Goal: Contribute content: Contribute content

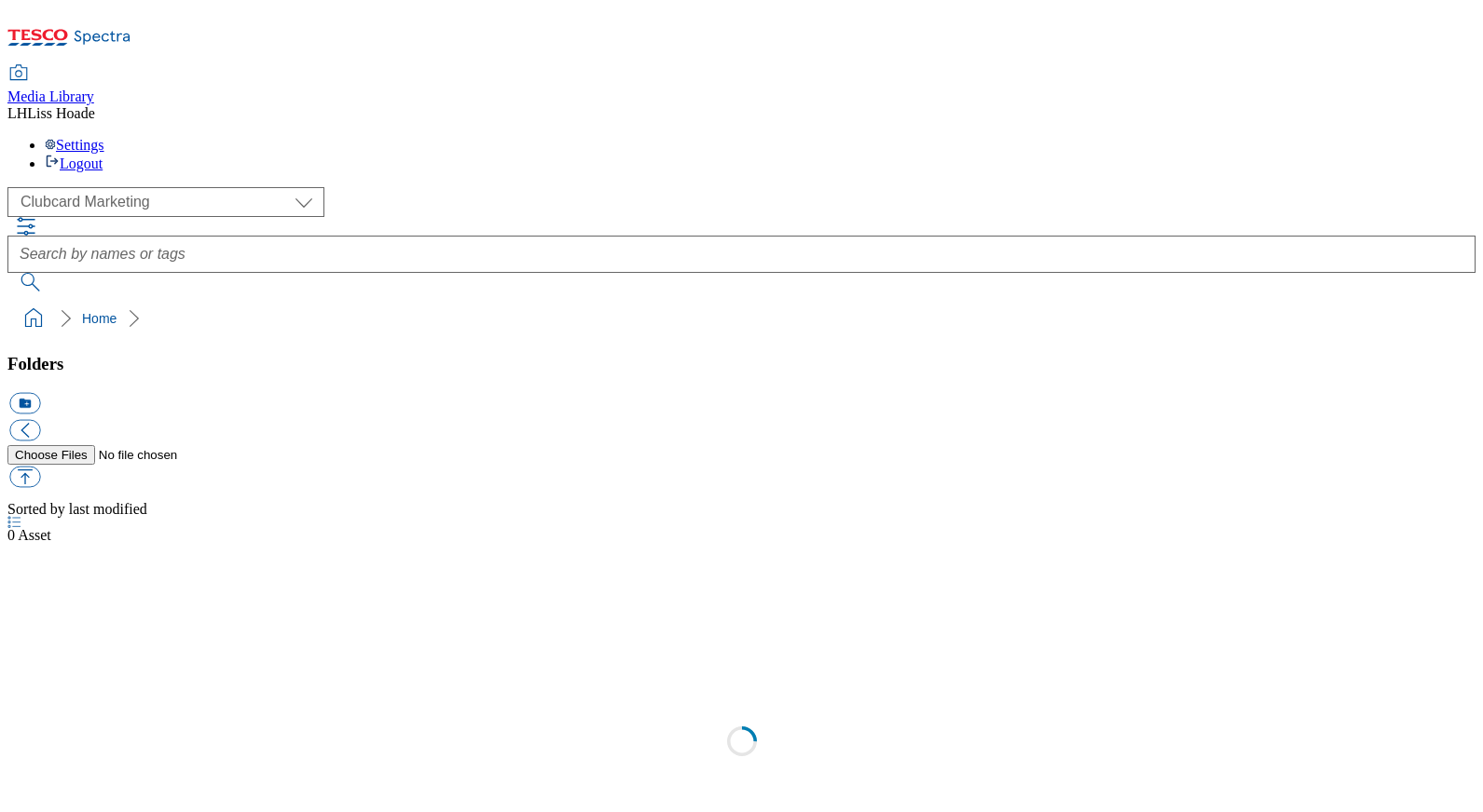
scroll to position [1, 0]
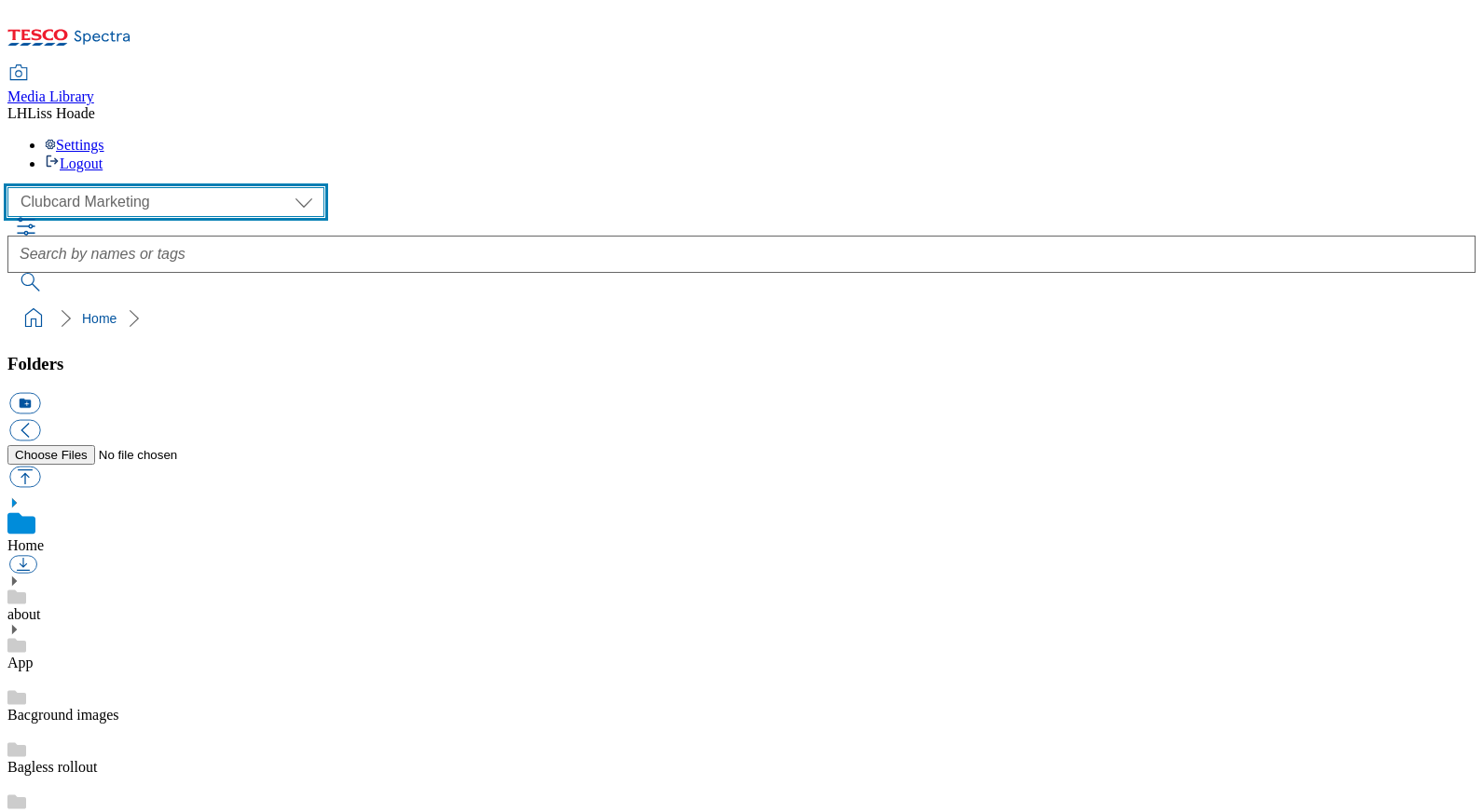
click at [125, 187] on select "Clubcard Marketing Dotcom UK GHS Marketing UK GHS Product UK GHS ROI" at bounding box center [166, 202] width 317 height 30
select select "flare-ghs-mktg"
click at [13, 187] on select "Clubcard Marketing Dotcom UK GHS Marketing UK GHS Product UK GHS ROI" at bounding box center [166, 202] width 317 height 30
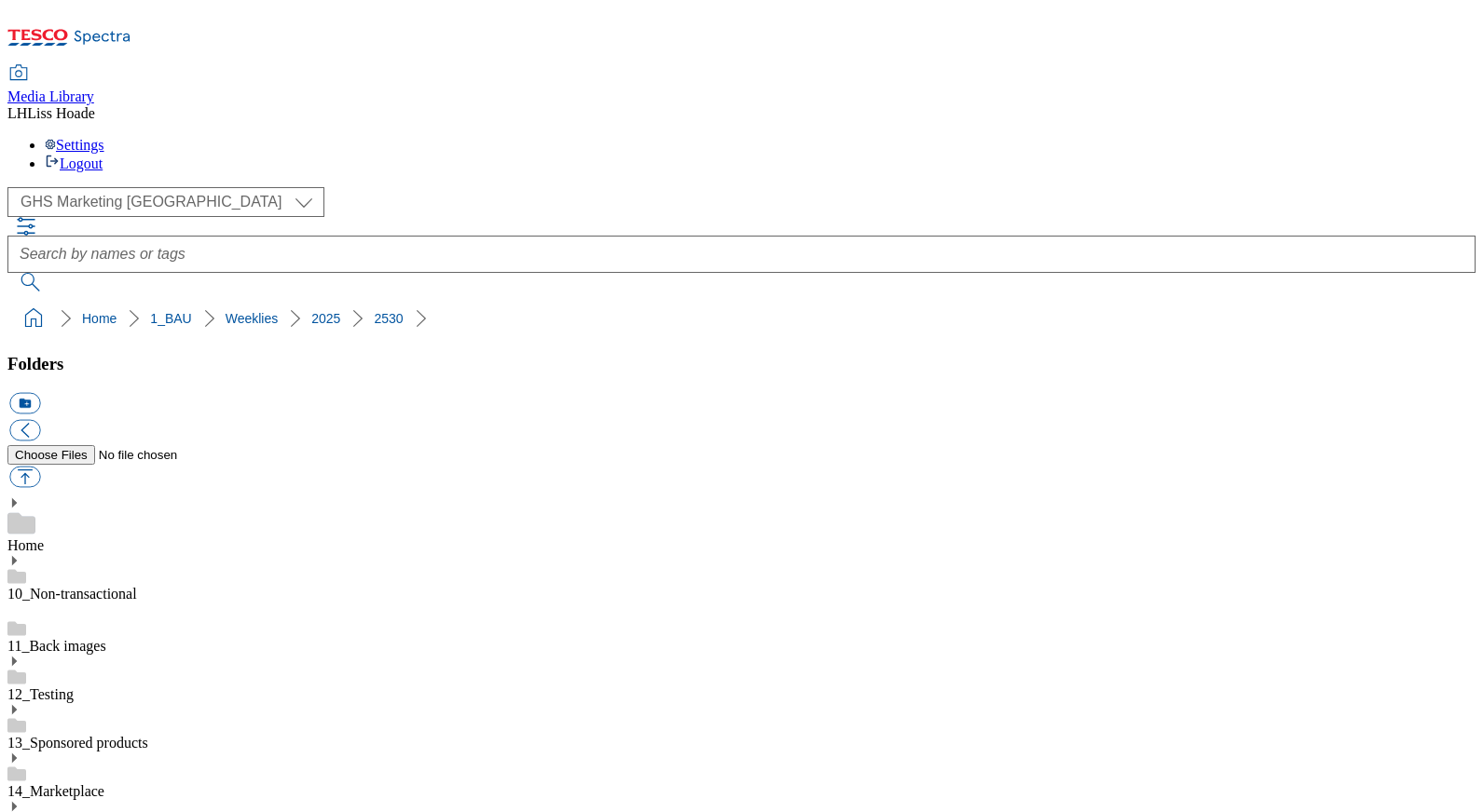
scroll to position [1666, 0]
click at [40, 467] on button "button" at bounding box center [24, 477] width 31 height 22
type input "C:\fakepath\2530-GHP-SO-New-stamp-Cruzcampo.jpg"
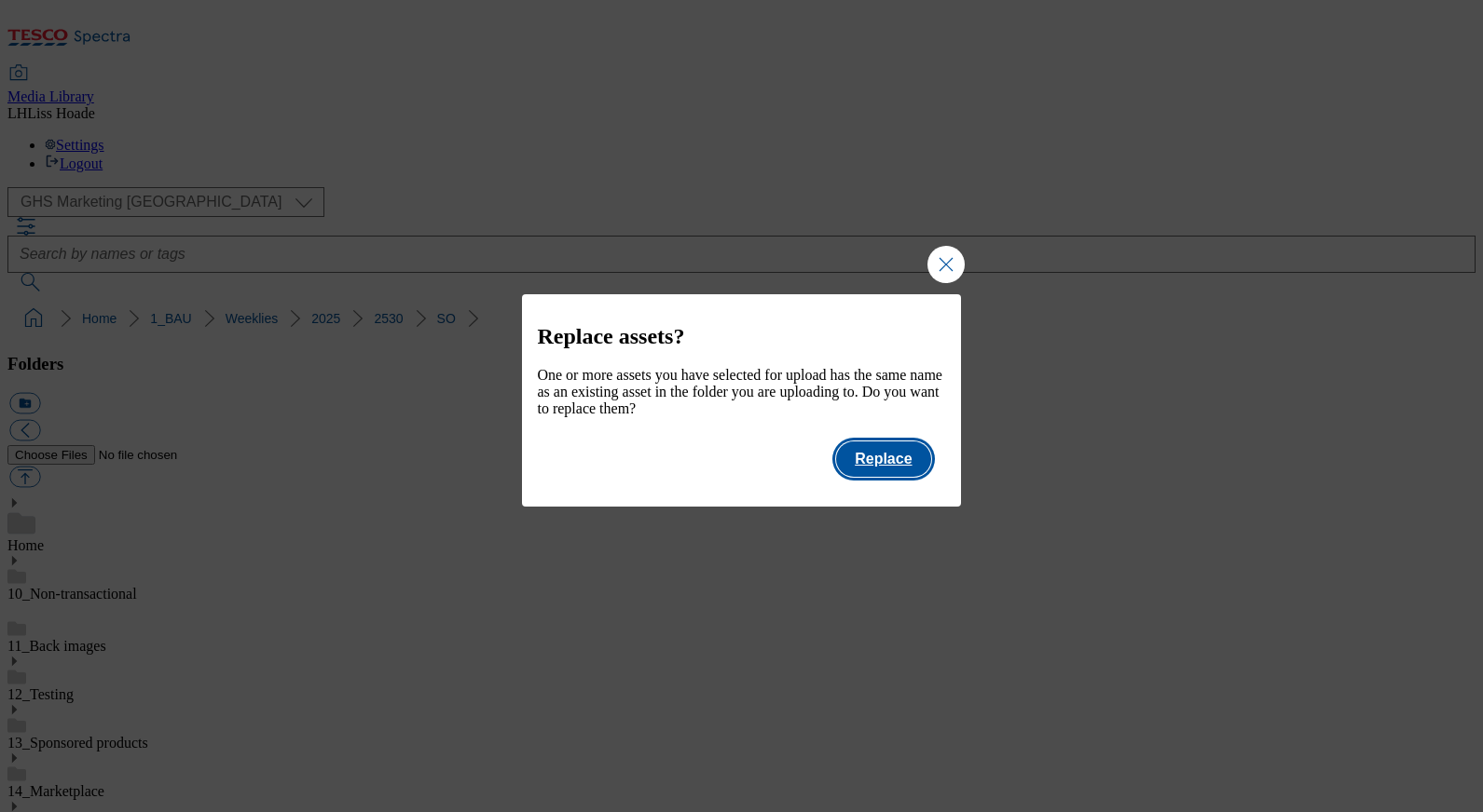
click at [898, 477] on button "Replace" at bounding box center [883, 460] width 94 height 36
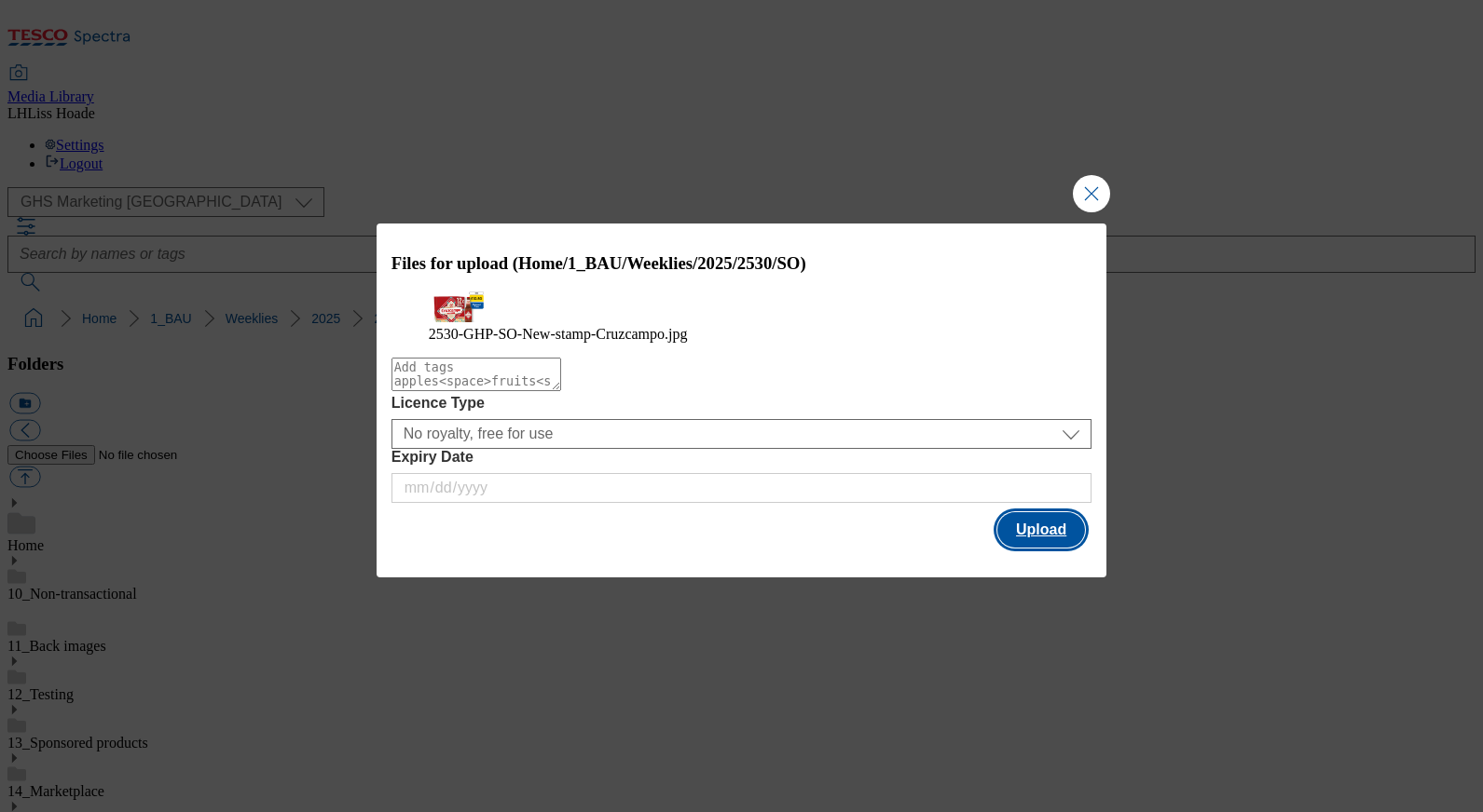
click at [1082, 548] on button "Upload" at bounding box center [1041, 530] width 87 height 36
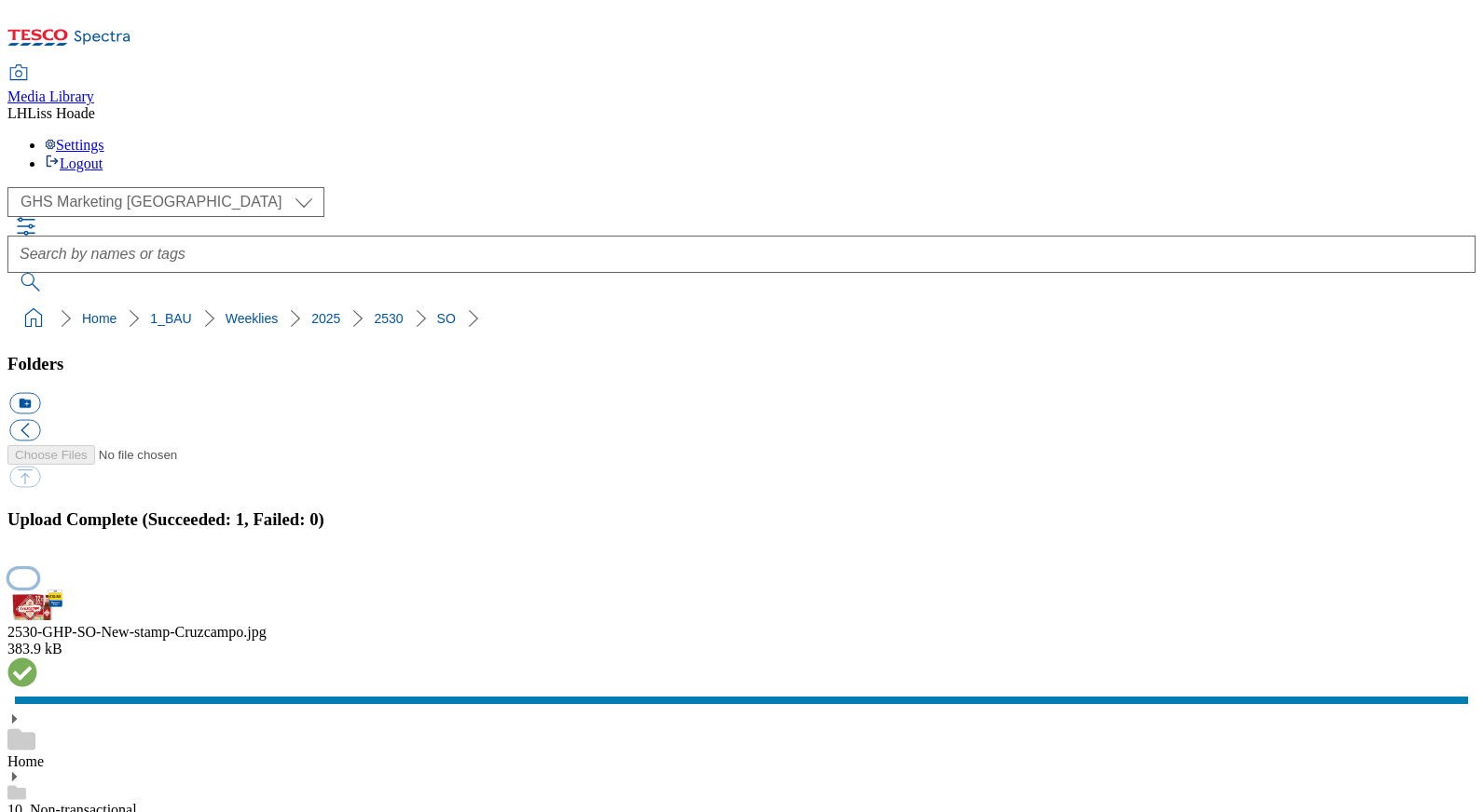
click at [38, 570] on button "button" at bounding box center [24, 578] width 28 height 18
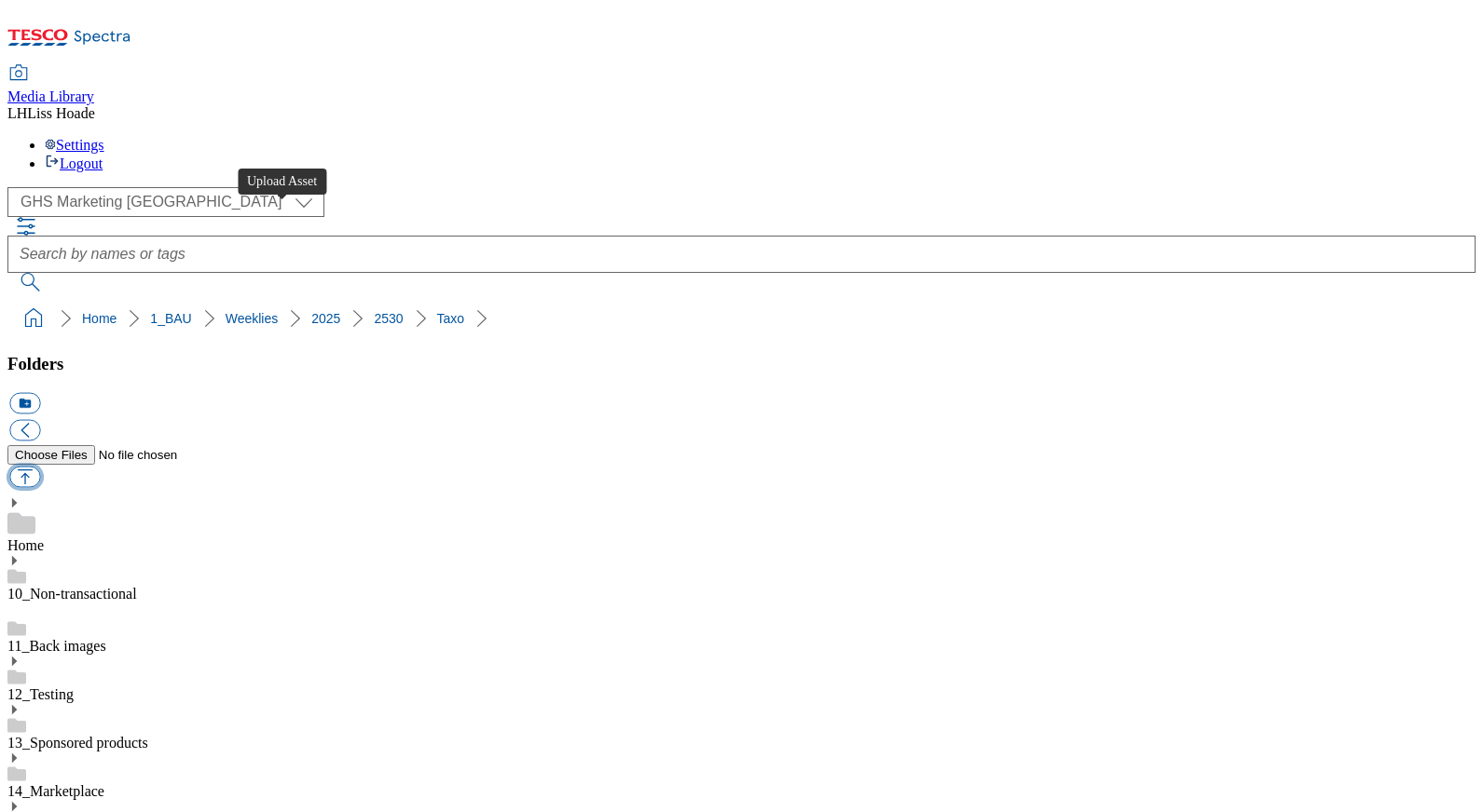
click at [40, 467] on button "button" at bounding box center [24, 477] width 31 height 22
type input "C:\fakepath\2530-GHS-Vis-Nav-743x430-toys-2.jpg"
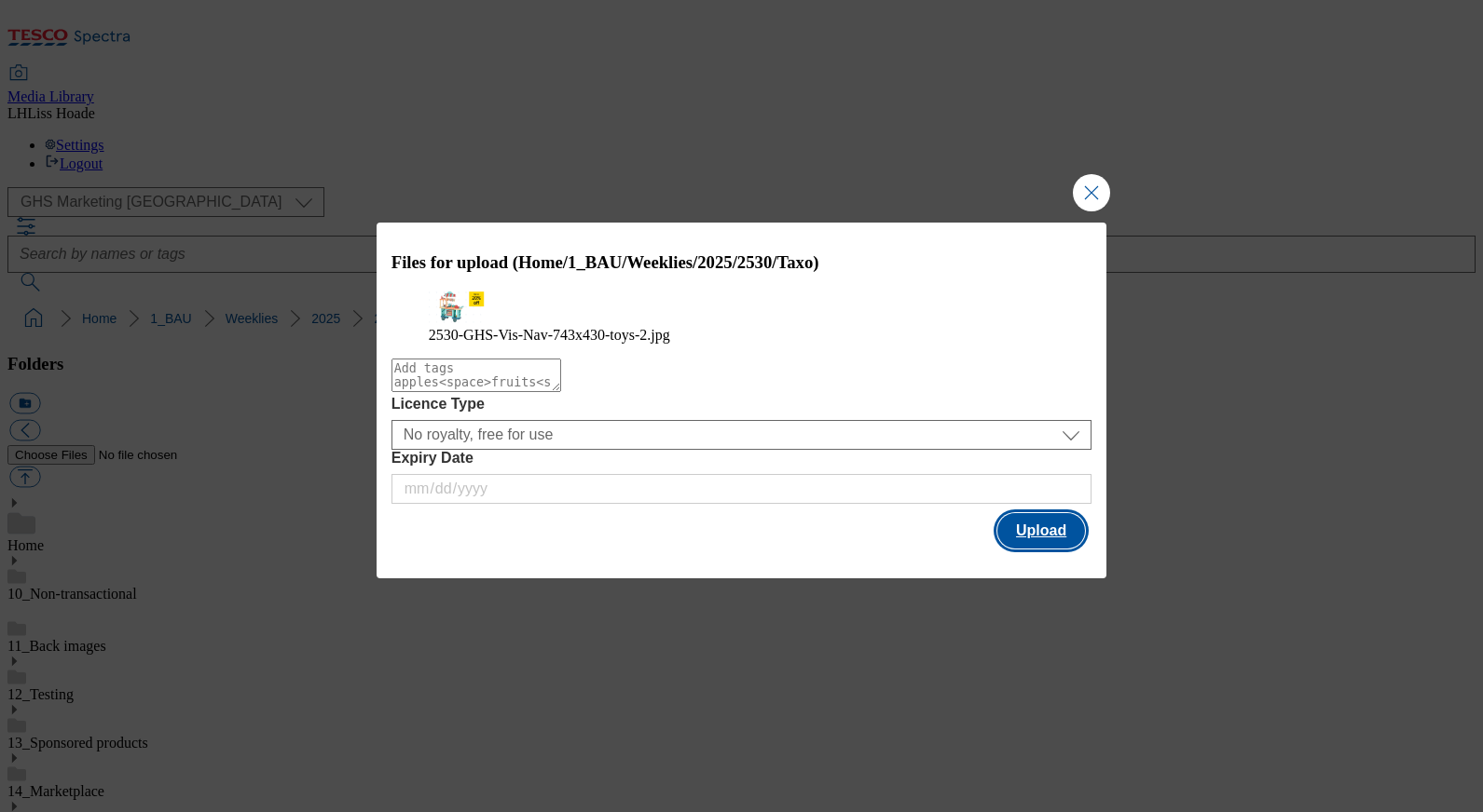
click at [1047, 549] on button "Upload" at bounding box center [1041, 531] width 87 height 36
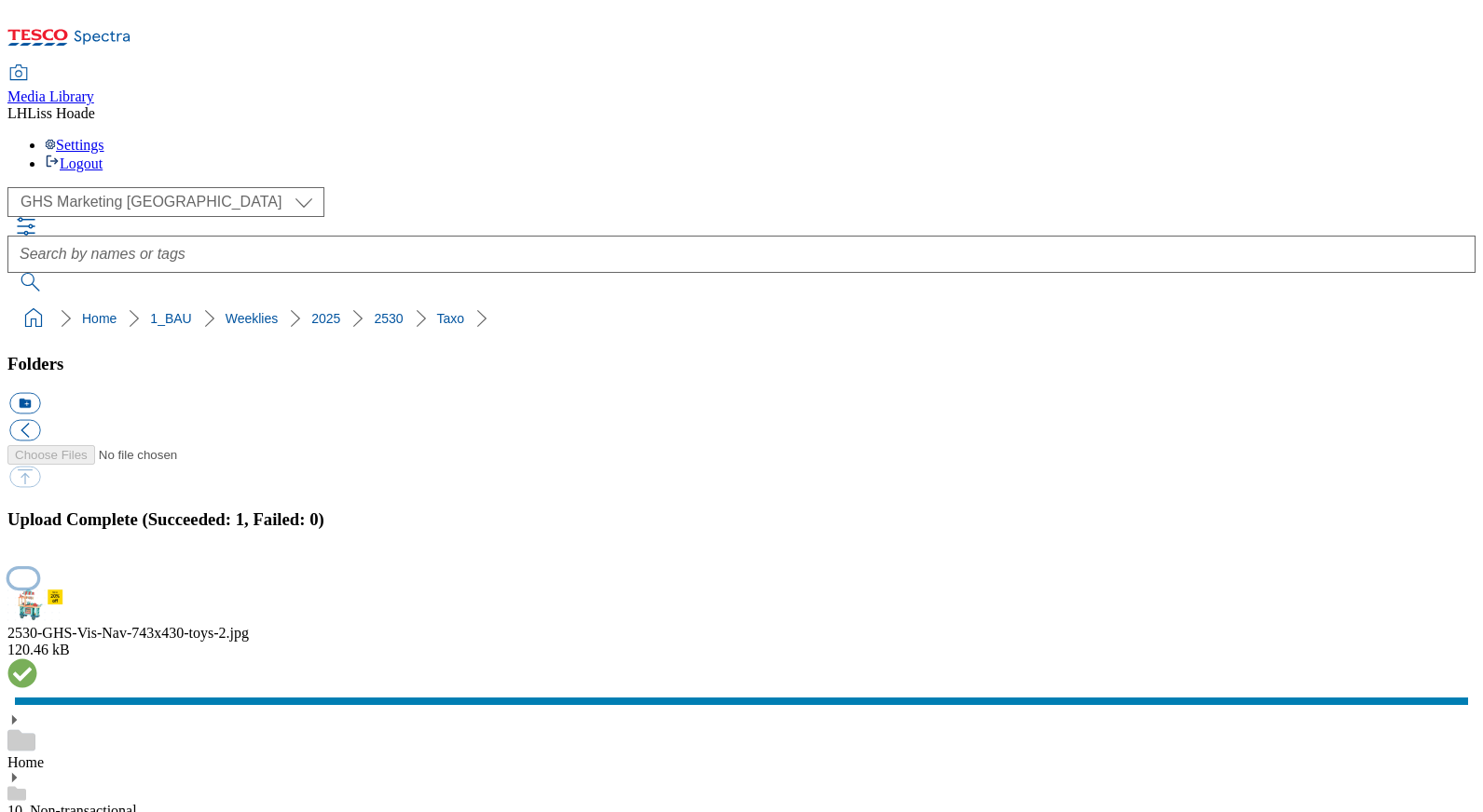
click at [38, 570] on button "button" at bounding box center [24, 578] width 28 height 18
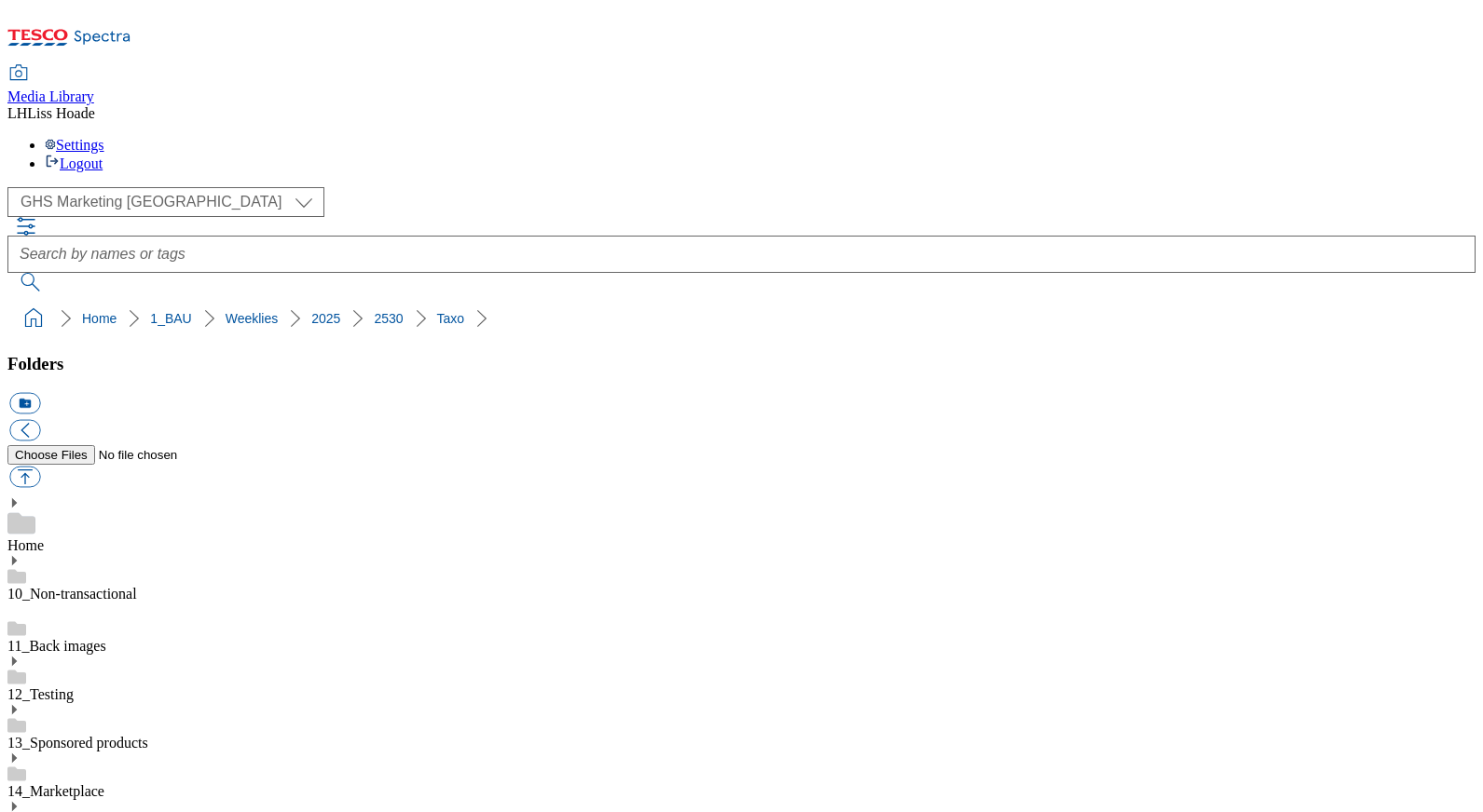
click at [40, 467] on button "button" at bounding box center [24, 477] width 31 height 22
type input "C:\fakepath\2530-GHS-TradeStamp-Felix.jpg"
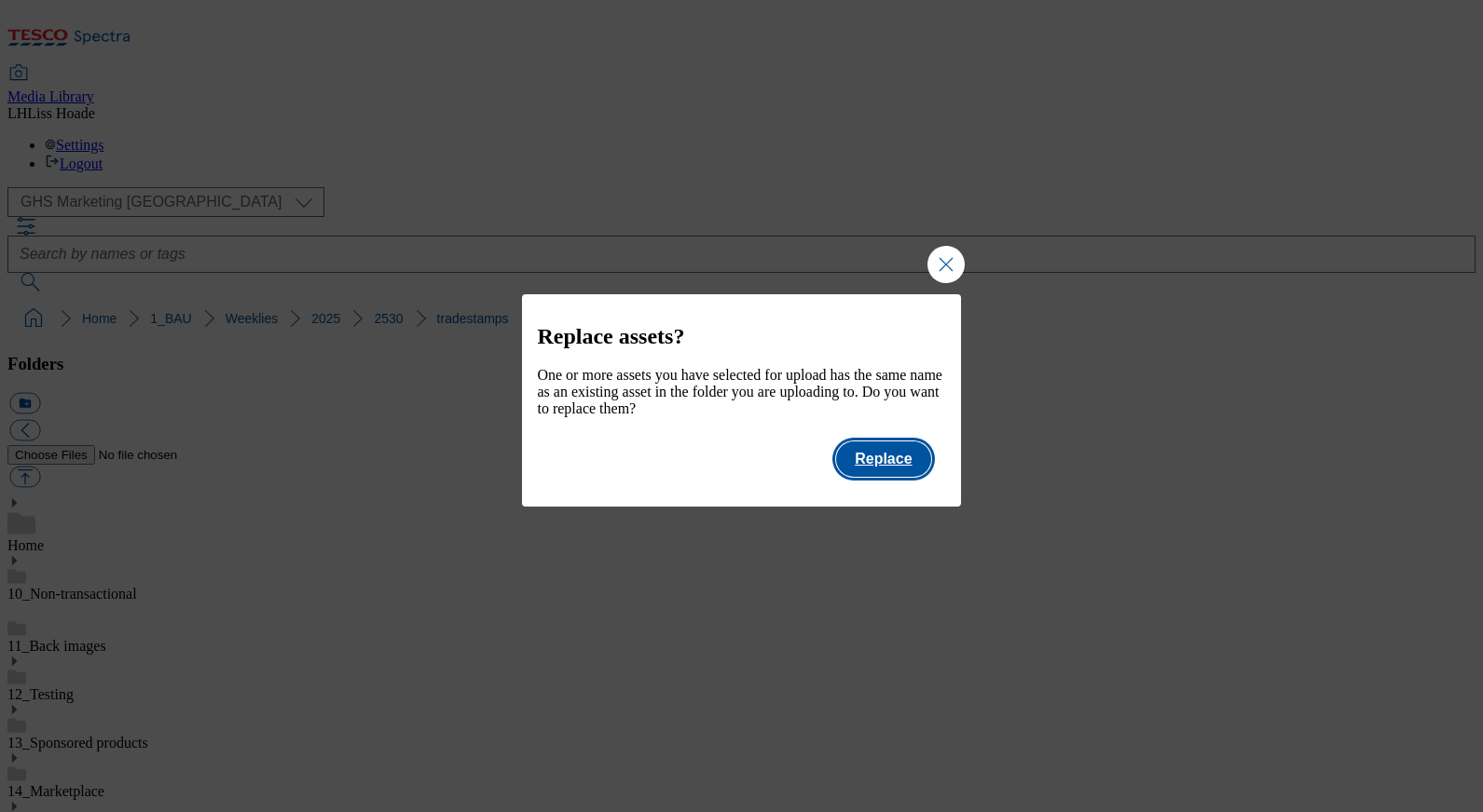
click at [877, 477] on button "Replace" at bounding box center [883, 460] width 94 height 36
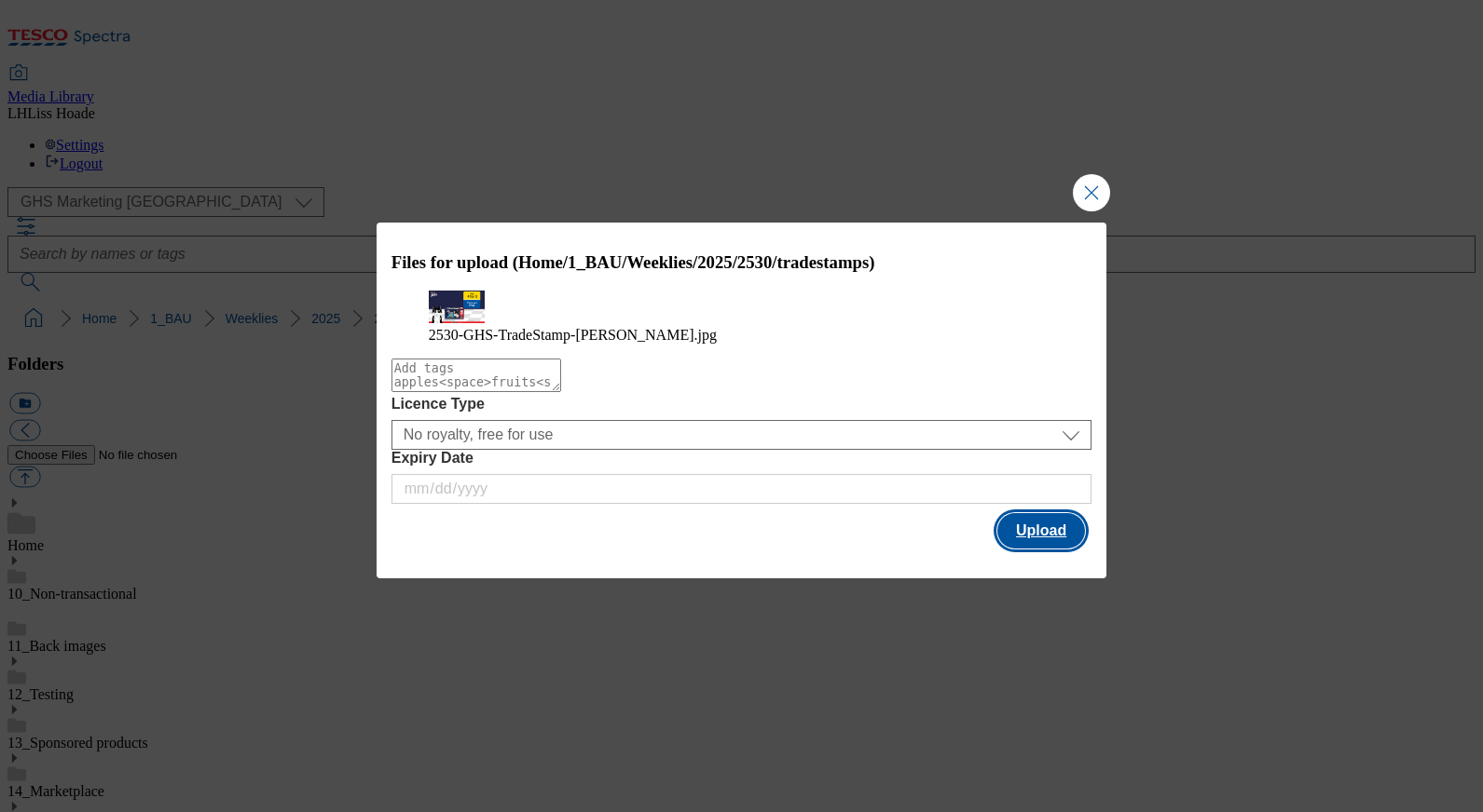
click at [1020, 549] on button "Upload" at bounding box center [1041, 531] width 87 height 36
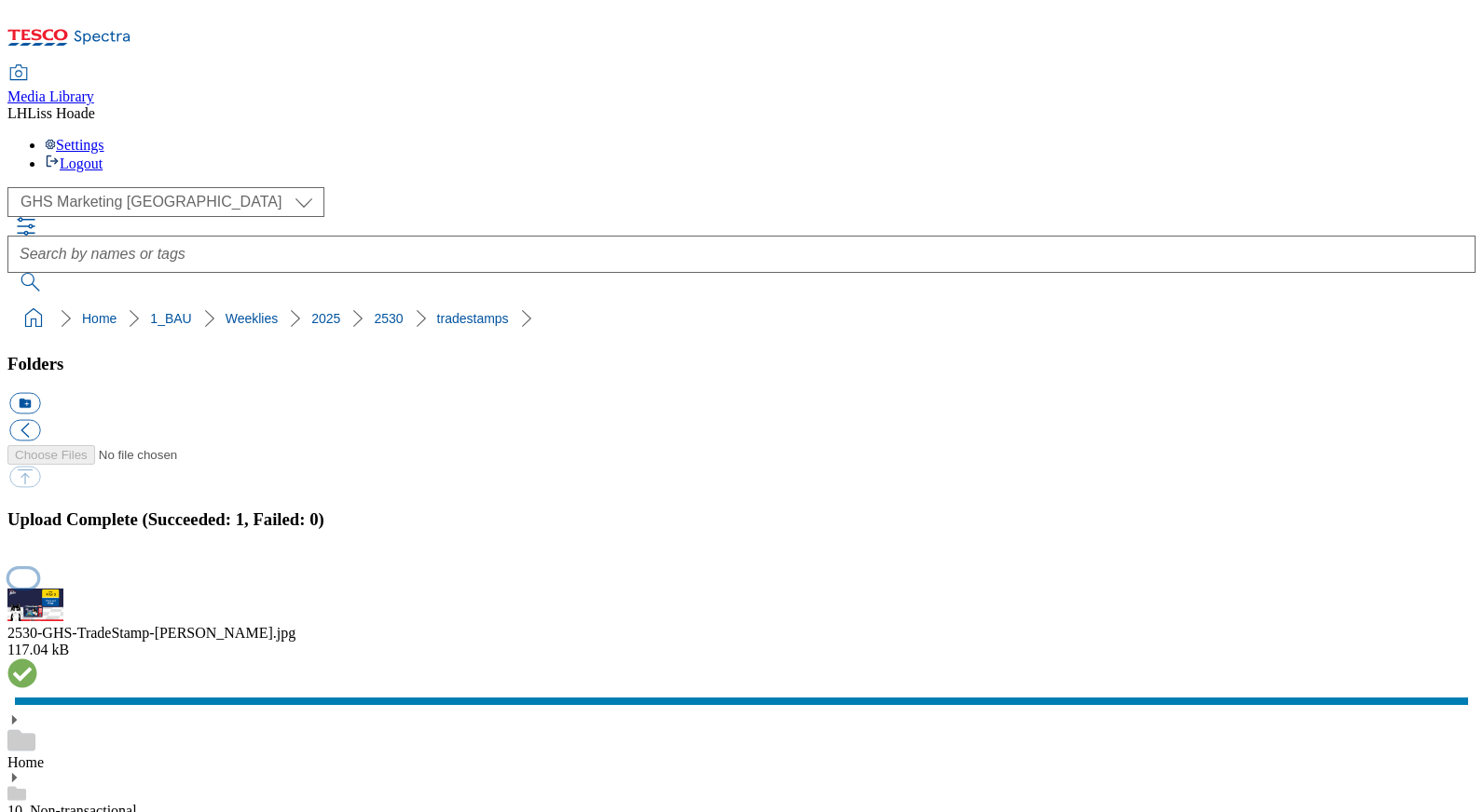
click at [38, 570] on button "button" at bounding box center [24, 578] width 28 height 18
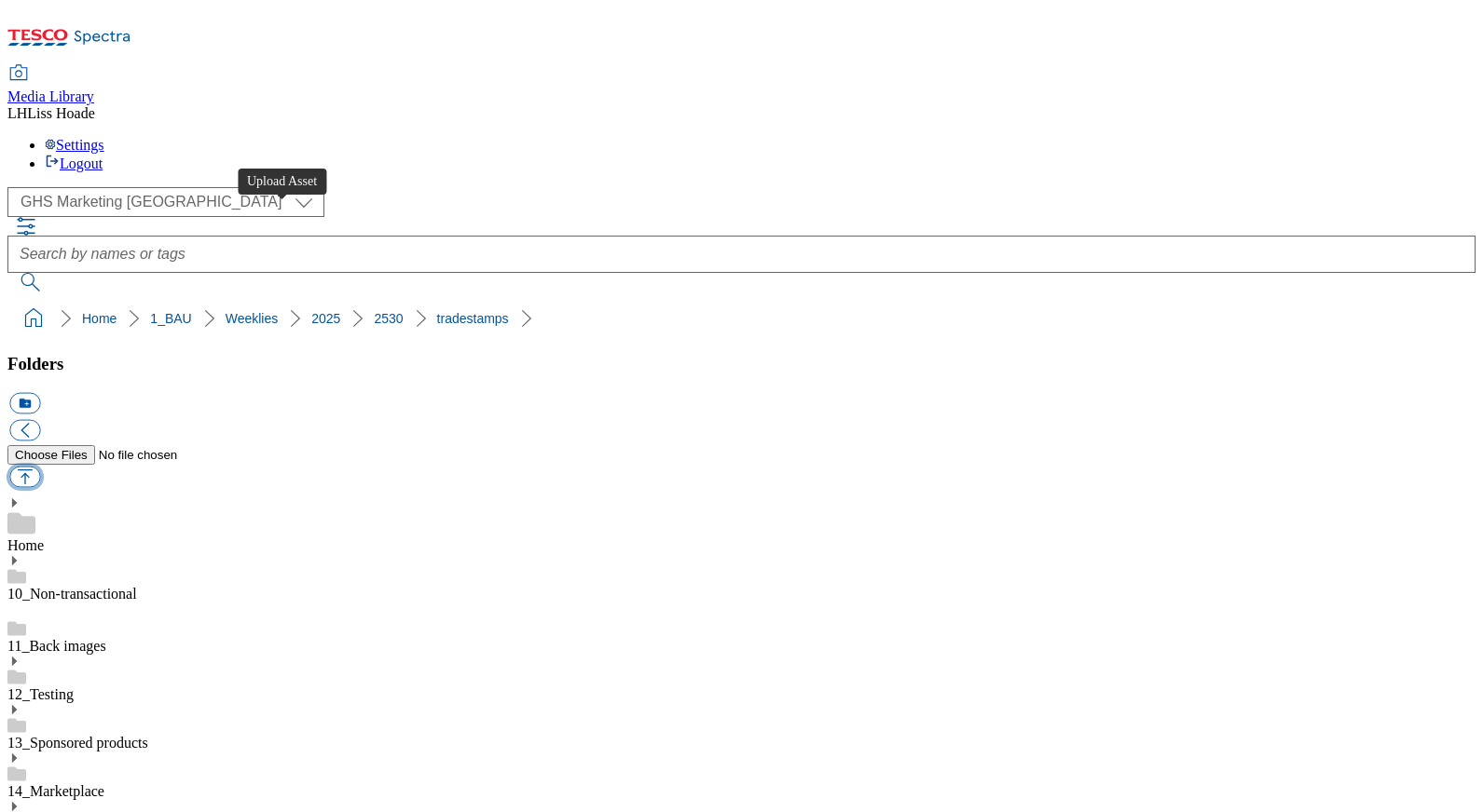
click at [40, 467] on button "button" at bounding box center [24, 477] width 31 height 22
type input "C:\fakepath\2529-GHS-TradeStamp-toy-sale-2.jpg"
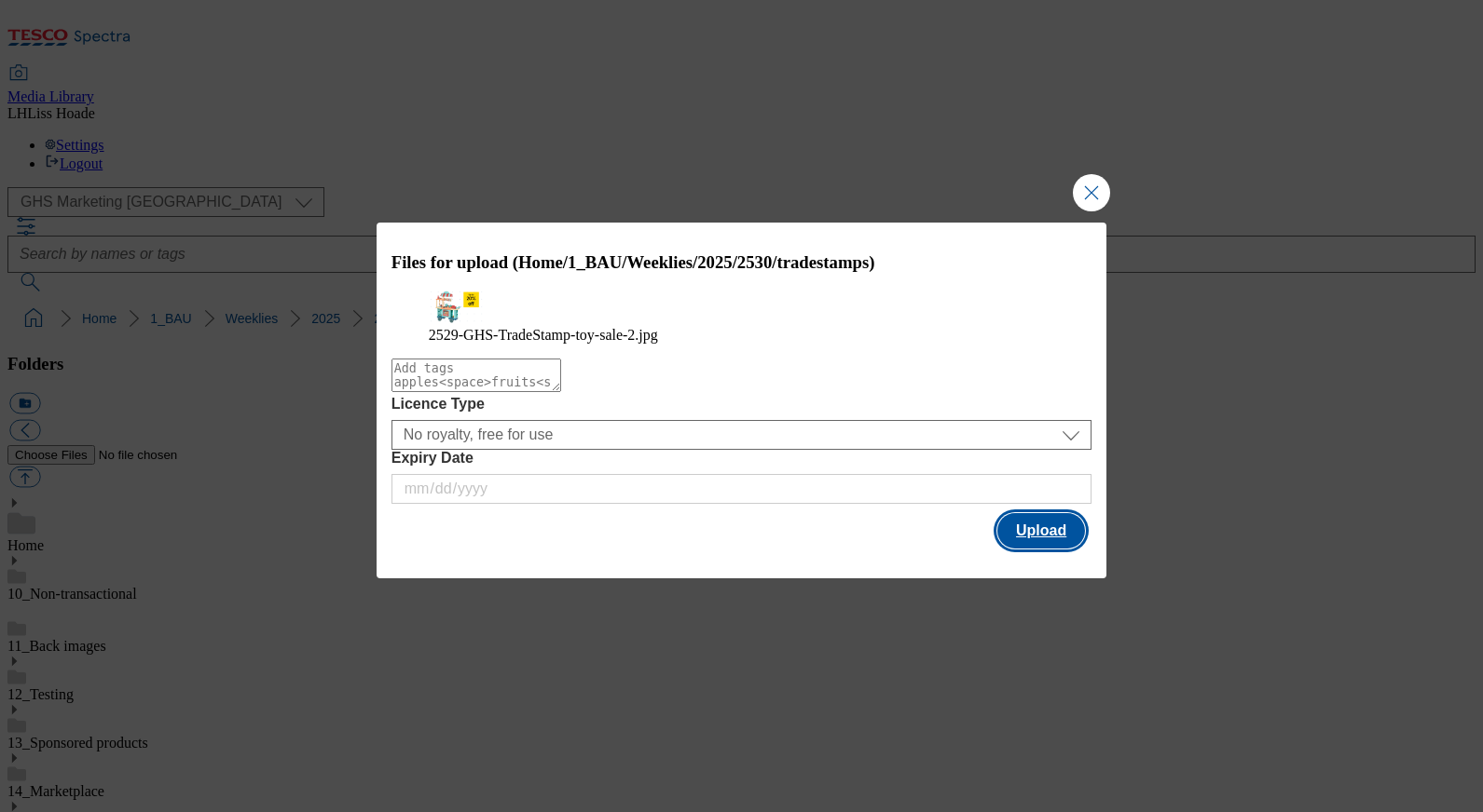
click at [1068, 549] on button "Upload" at bounding box center [1041, 531] width 87 height 36
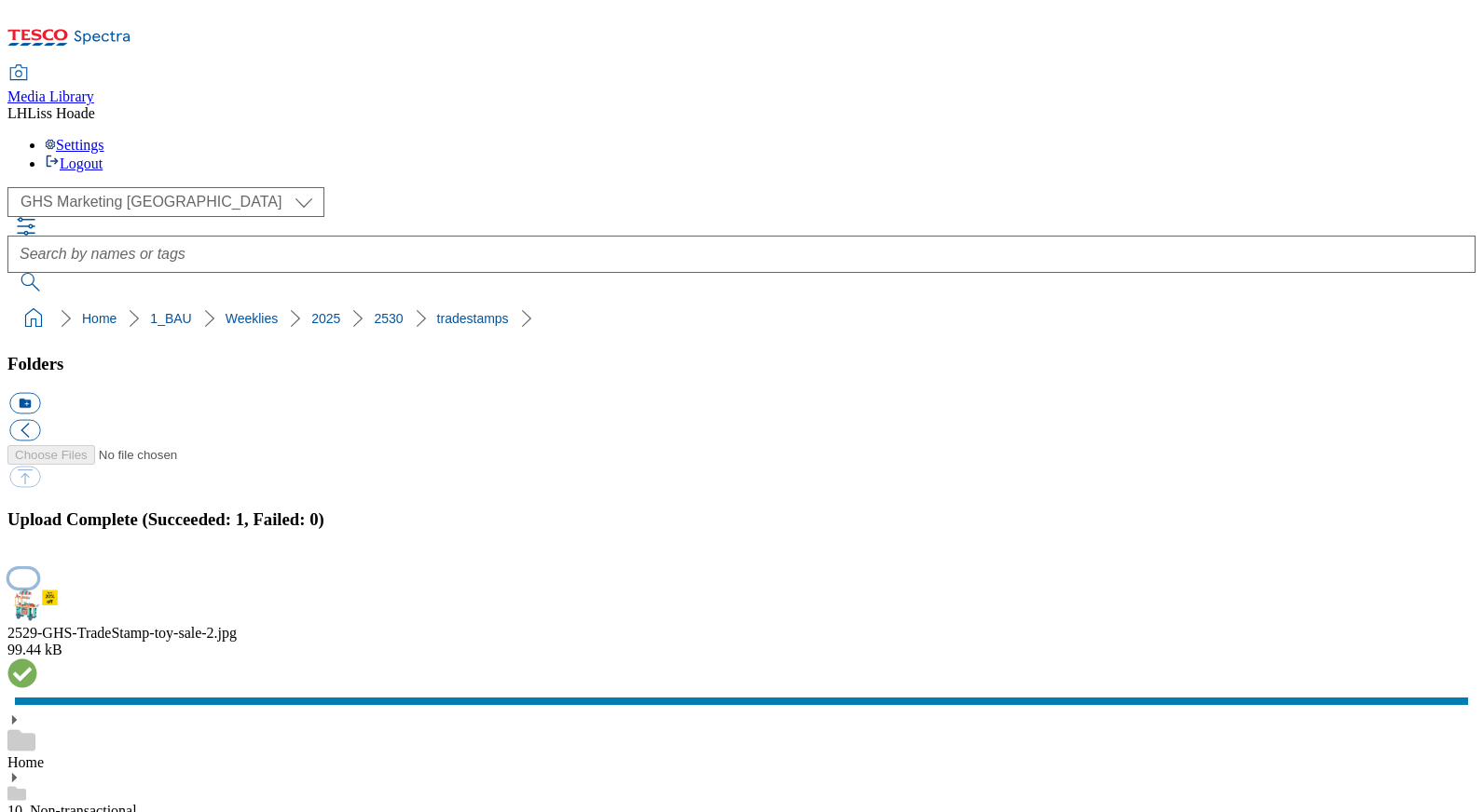
click at [38, 570] on button "button" at bounding box center [24, 578] width 28 height 18
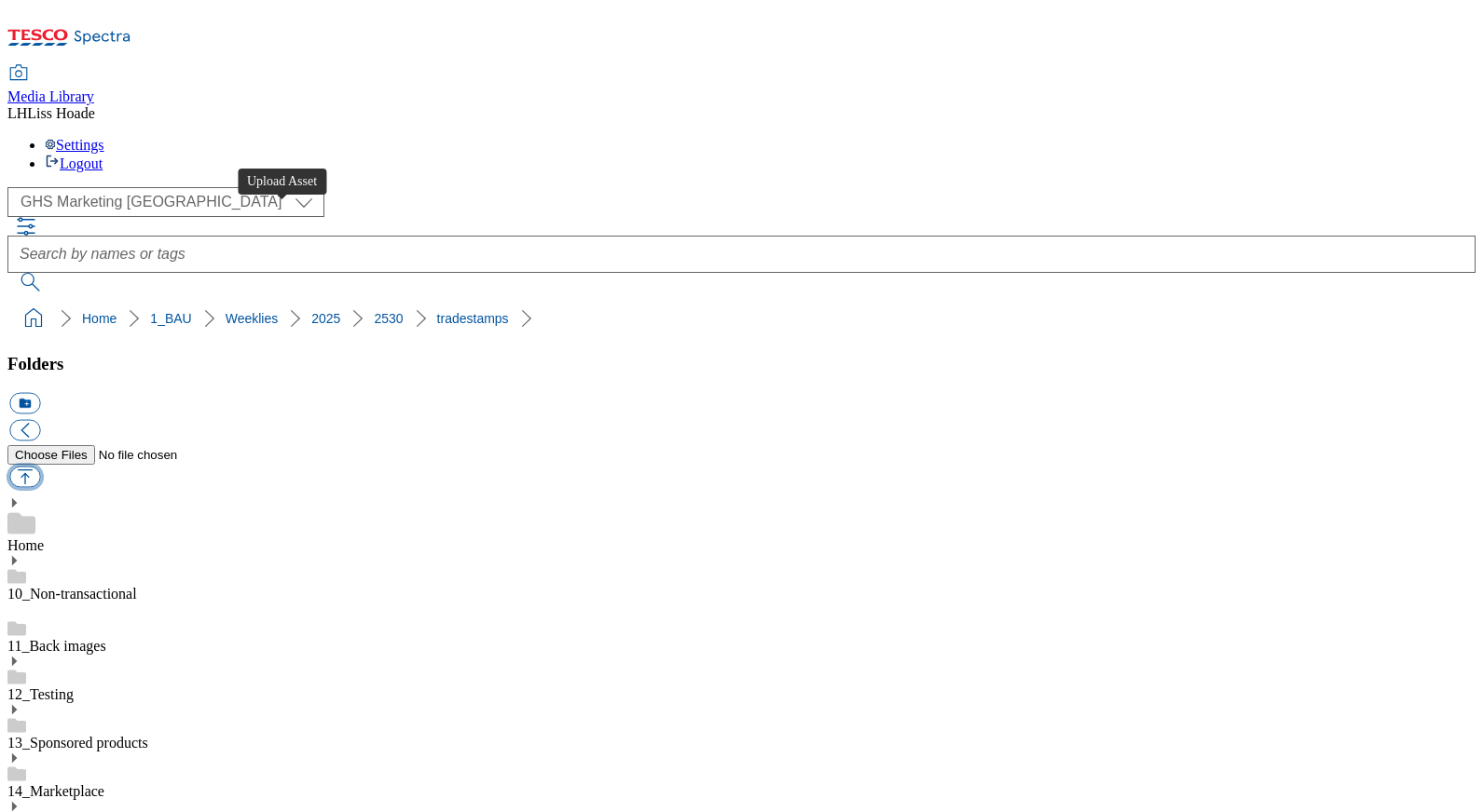
click at [40, 467] on button "button" at bounding box center [24, 477] width 31 height 22
type input "C:\fakepath\2530-GHS-TradeStamp-furniture.jpg"
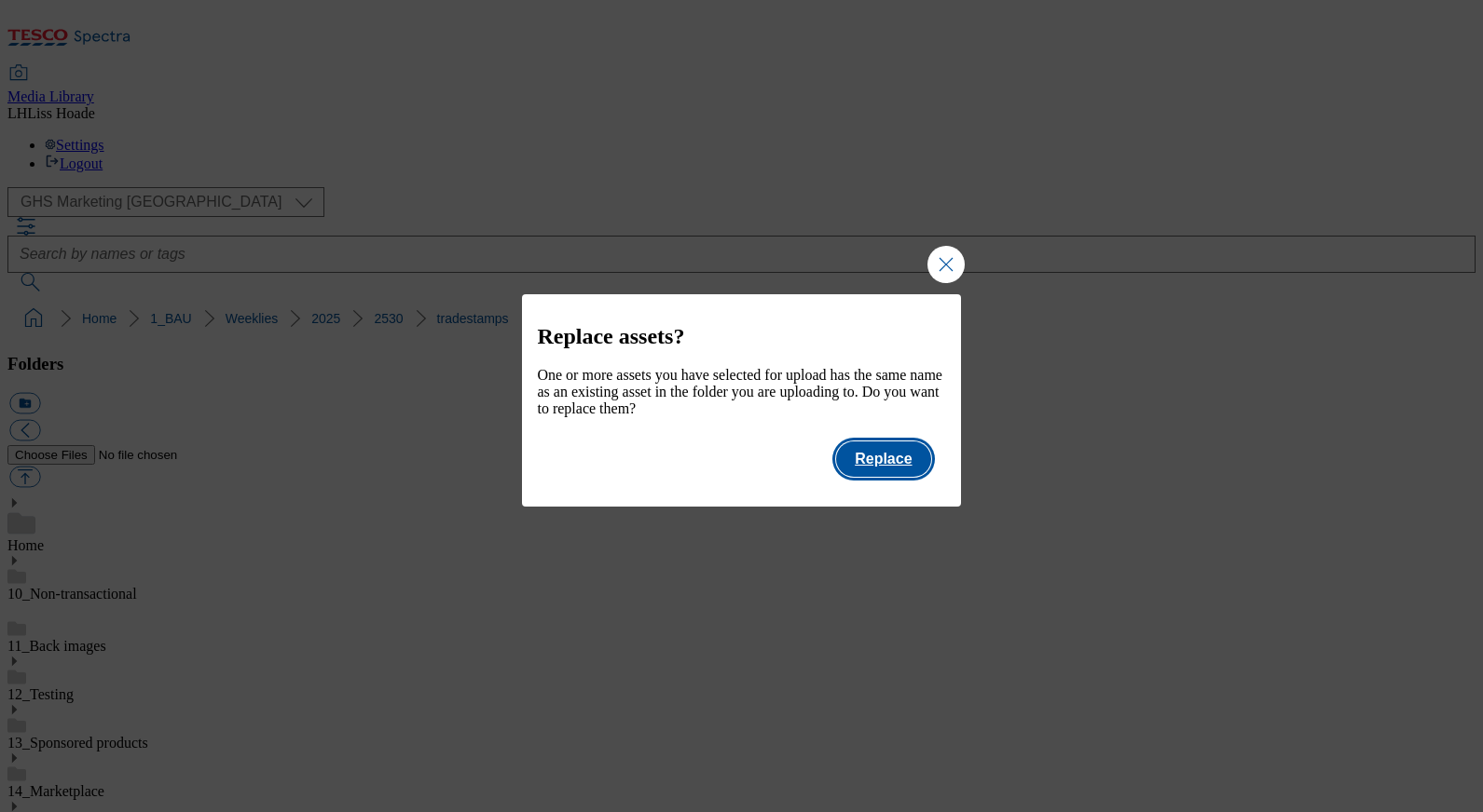
click at [887, 471] on button "Replace" at bounding box center [883, 460] width 94 height 36
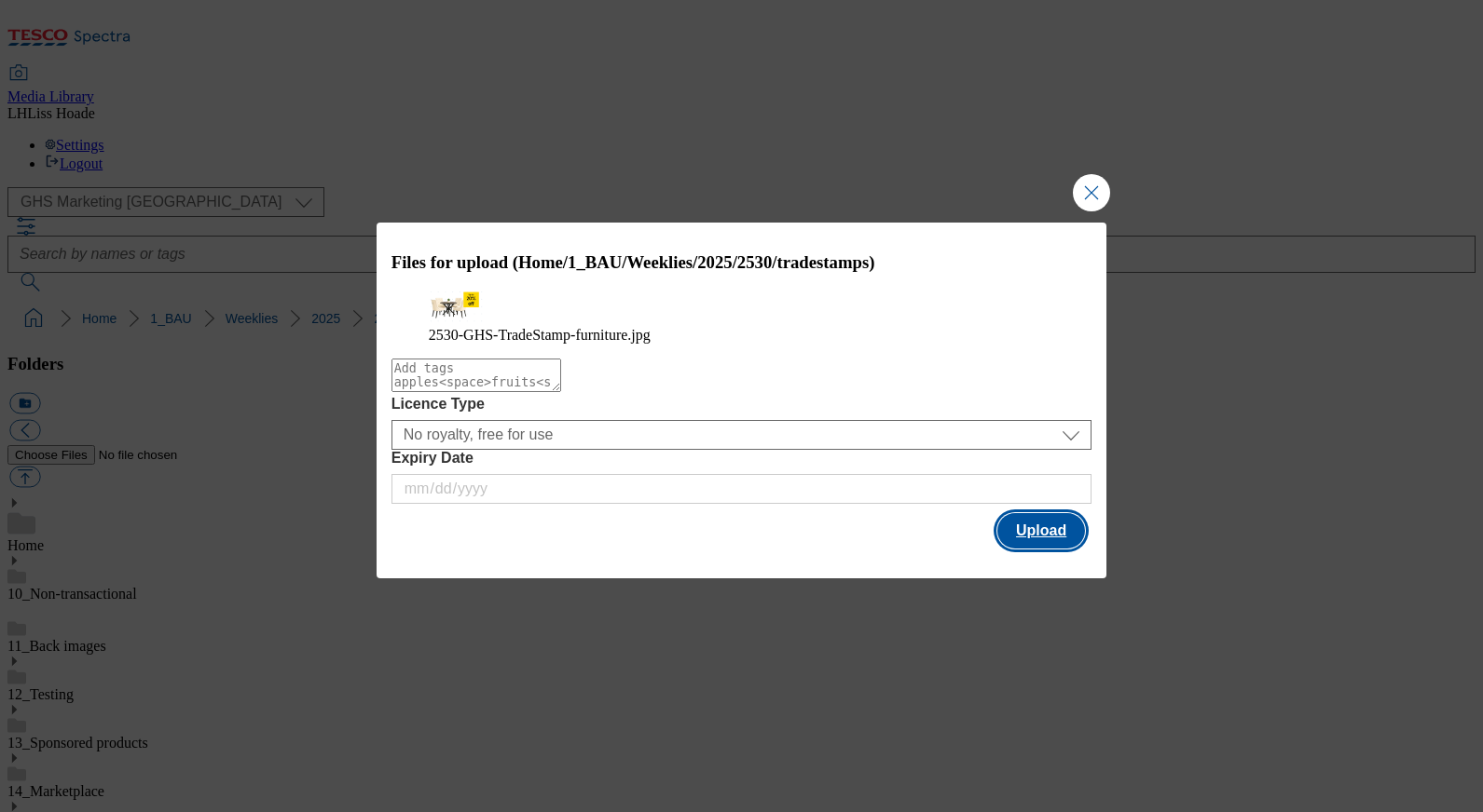
click at [1051, 549] on button "Upload" at bounding box center [1041, 531] width 87 height 36
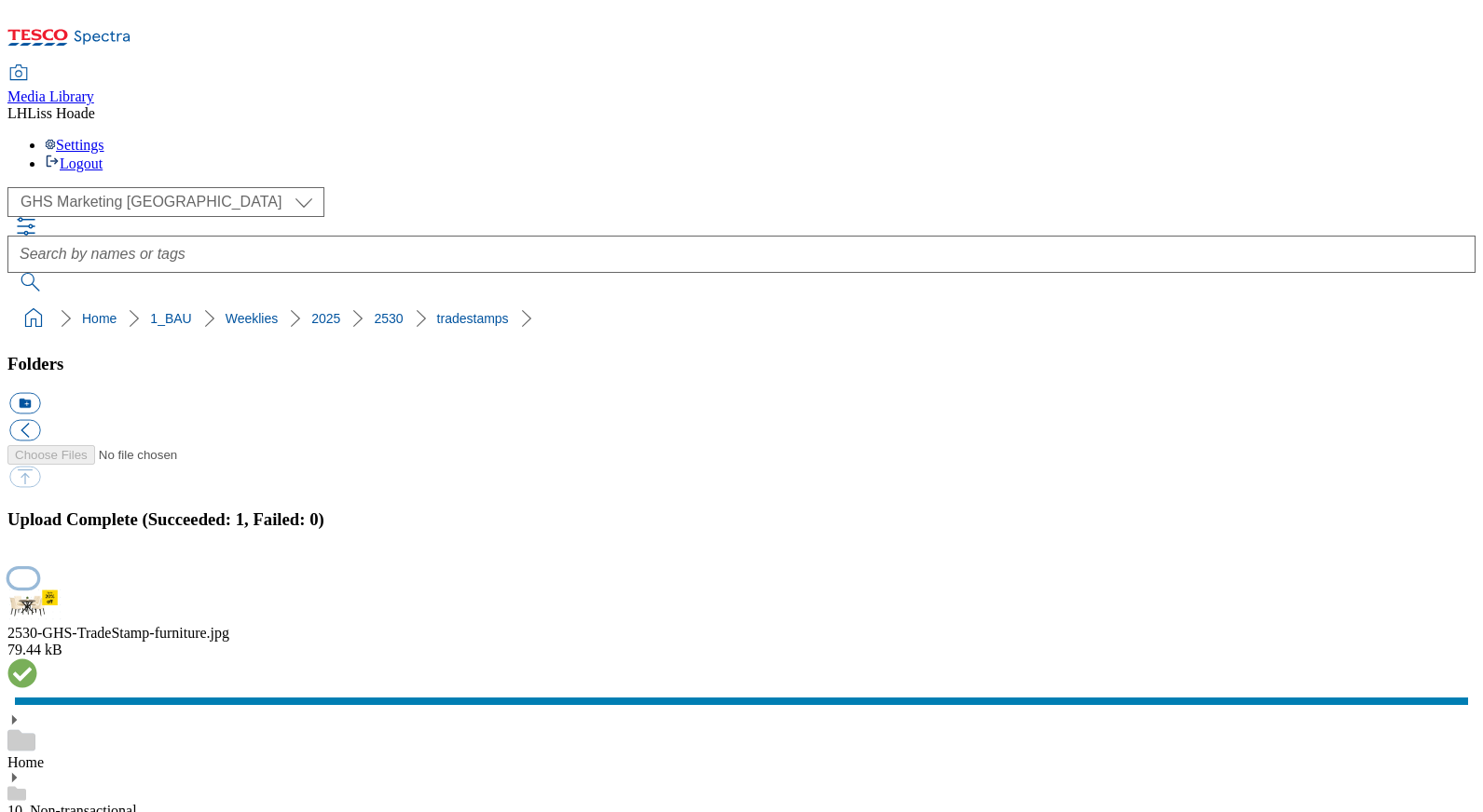
click at [38, 570] on button "button" at bounding box center [24, 578] width 28 height 18
